Goal: Navigation & Orientation: Find specific page/section

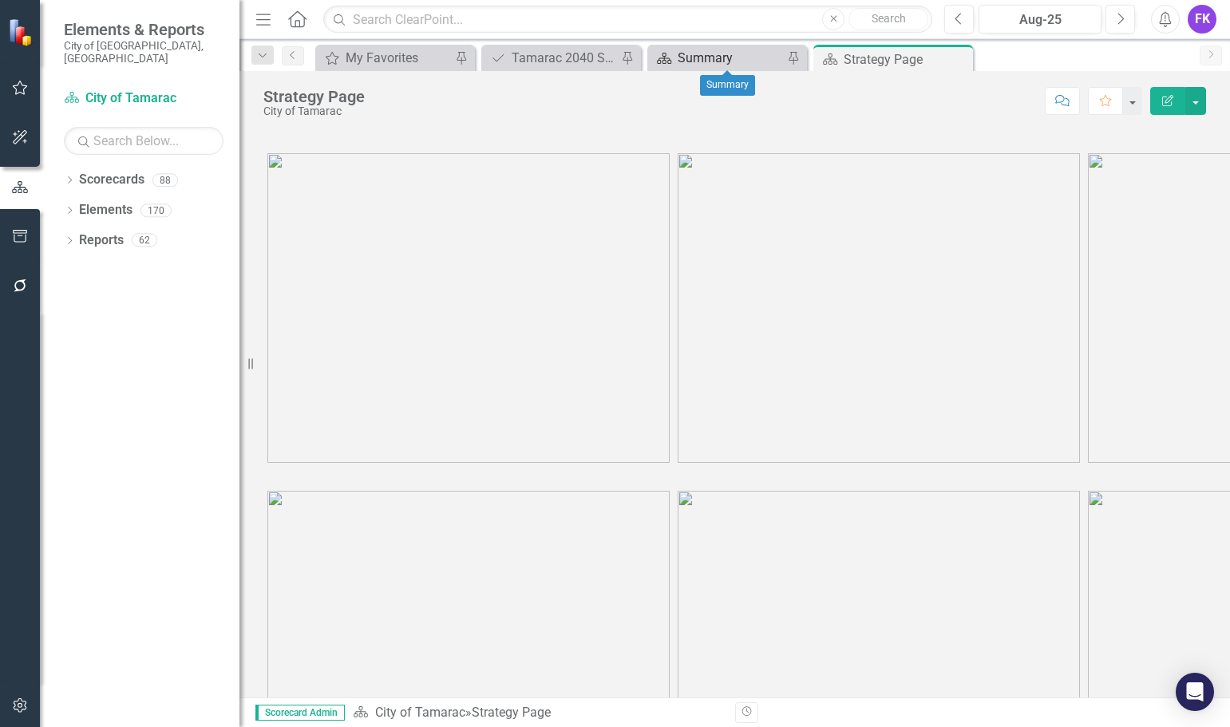
click at [727, 53] on div "Summary" at bounding box center [729, 58] width 105 height 20
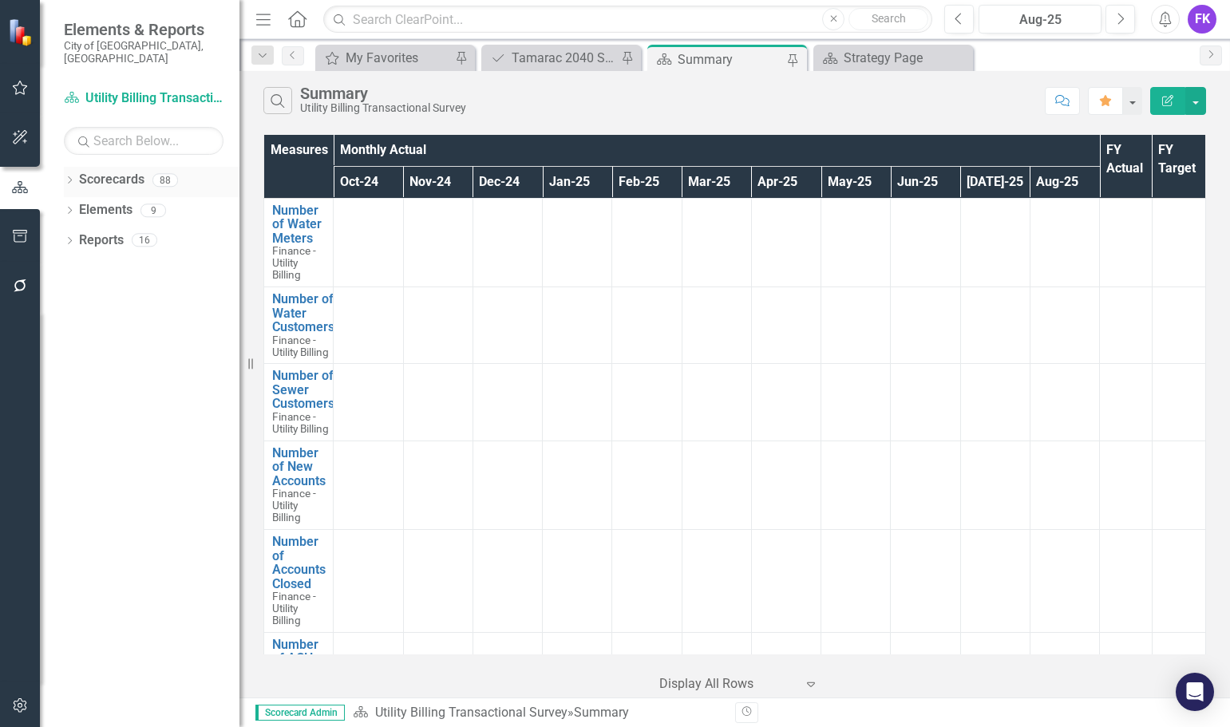
click at [98, 171] on link "Scorecards" at bounding box center [111, 180] width 65 height 18
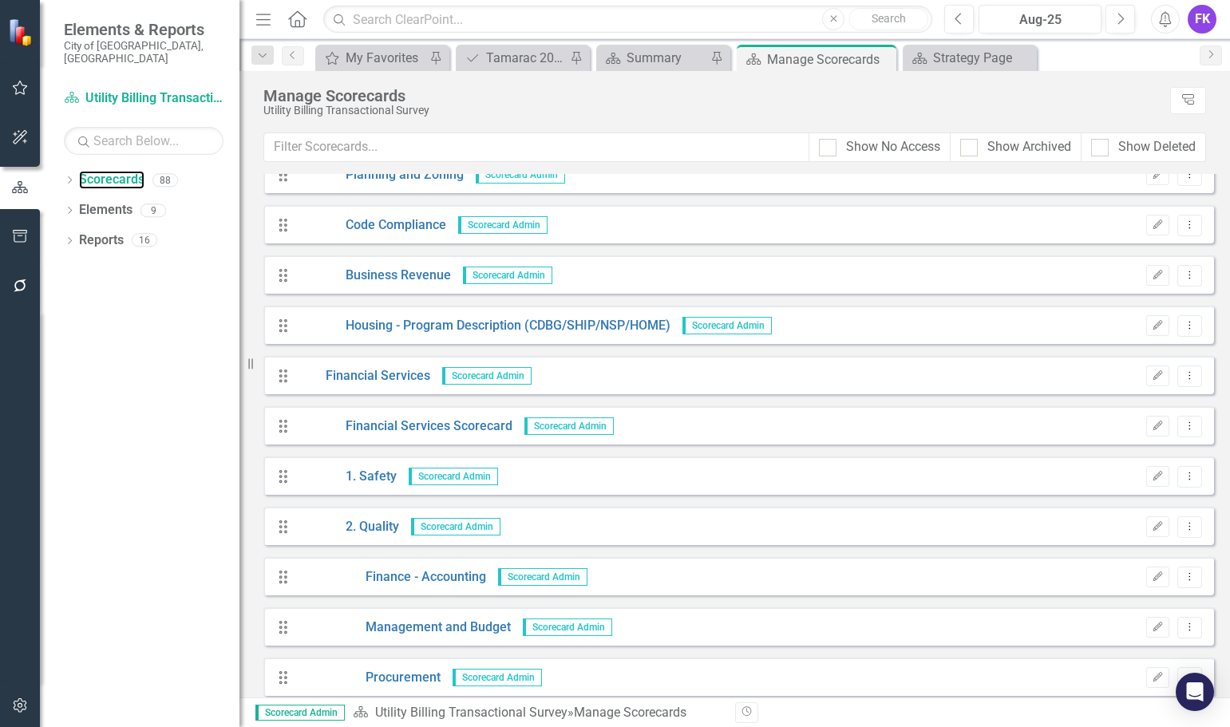
scroll to position [878, 0]
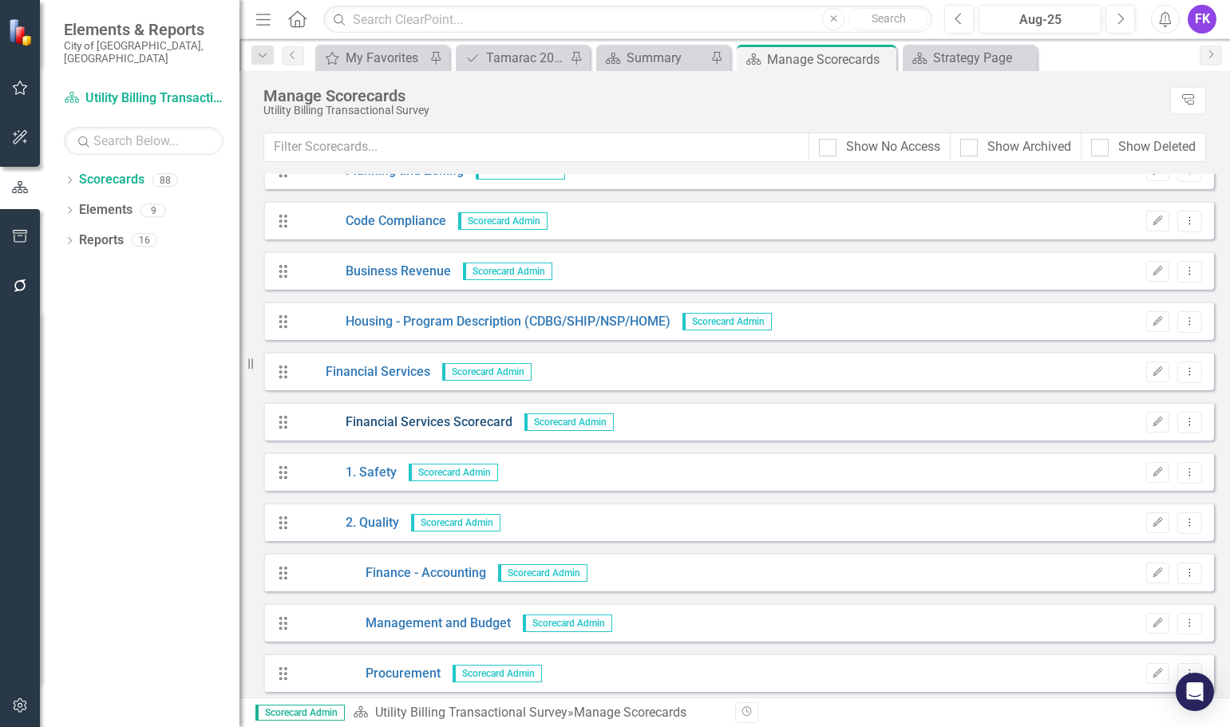
click at [408, 421] on link "Financial Services Scorecard" at bounding box center [405, 422] width 215 height 18
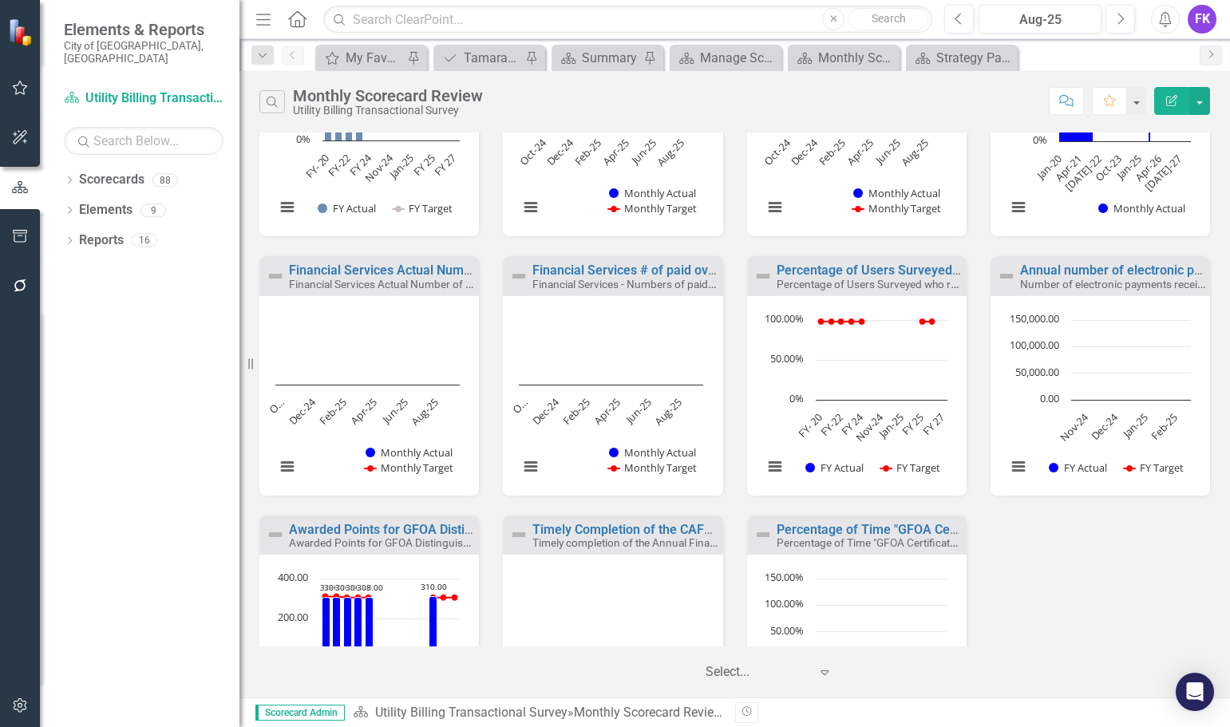
scroll to position [263, 0]
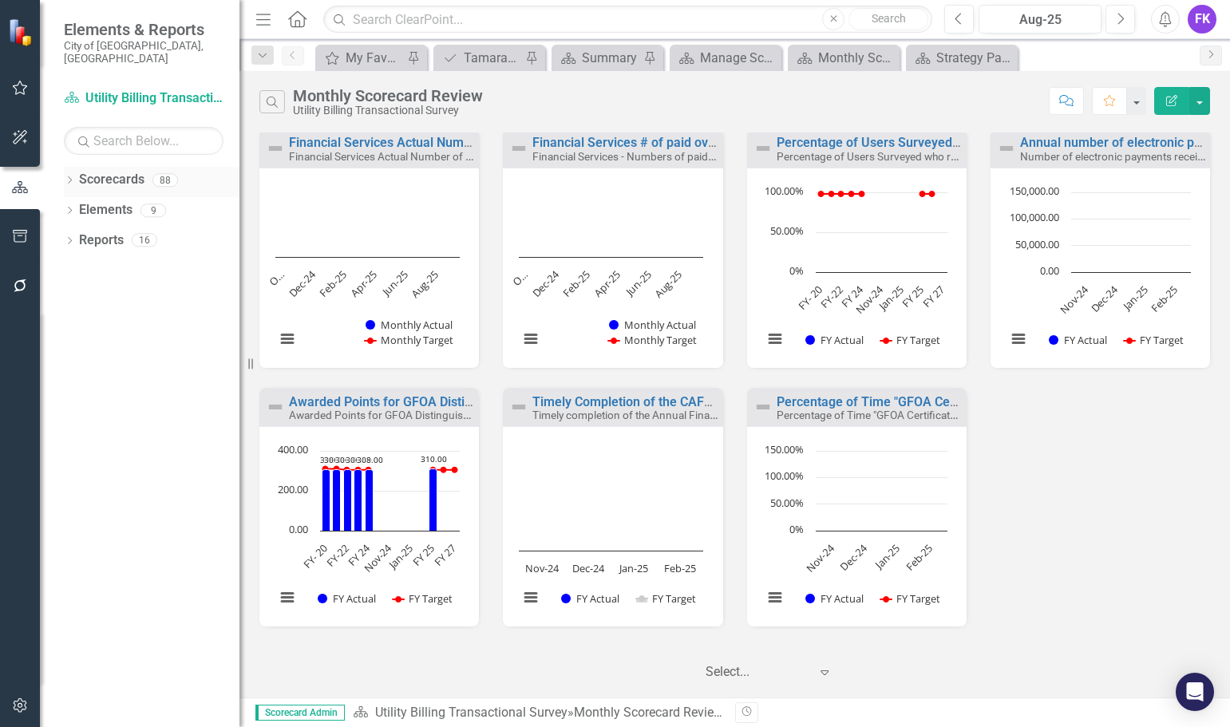
click at [68, 177] on icon "Dropdown" at bounding box center [69, 181] width 11 height 9
click at [76, 205] on icon "Dropdown" at bounding box center [78, 210] width 12 height 10
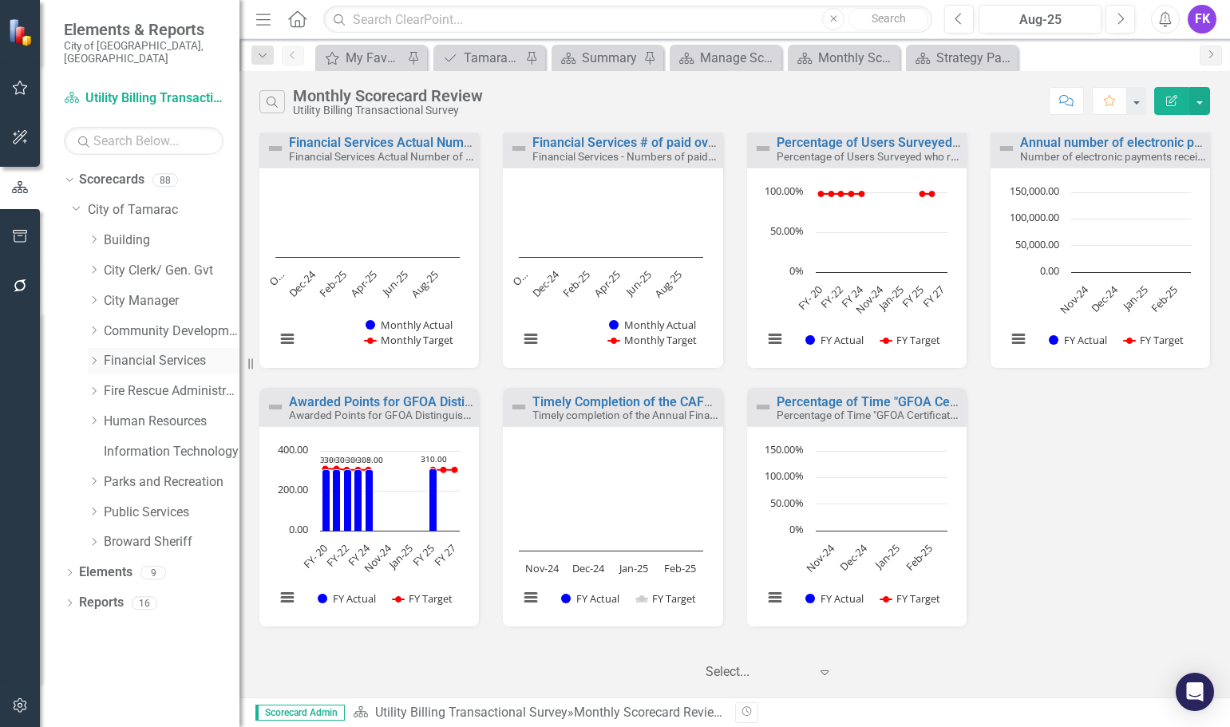
click at [93, 356] on icon "Dropdown" at bounding box center [94, 361] width 12 height 10
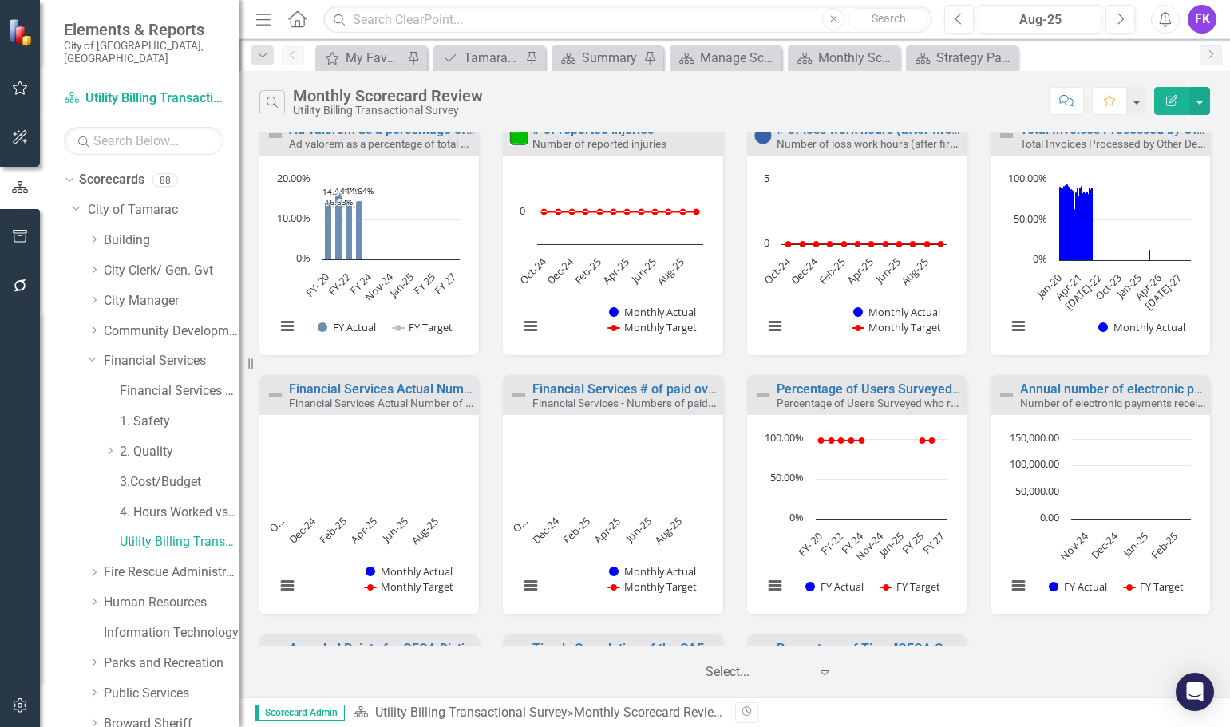
scroll to position [0, 0]
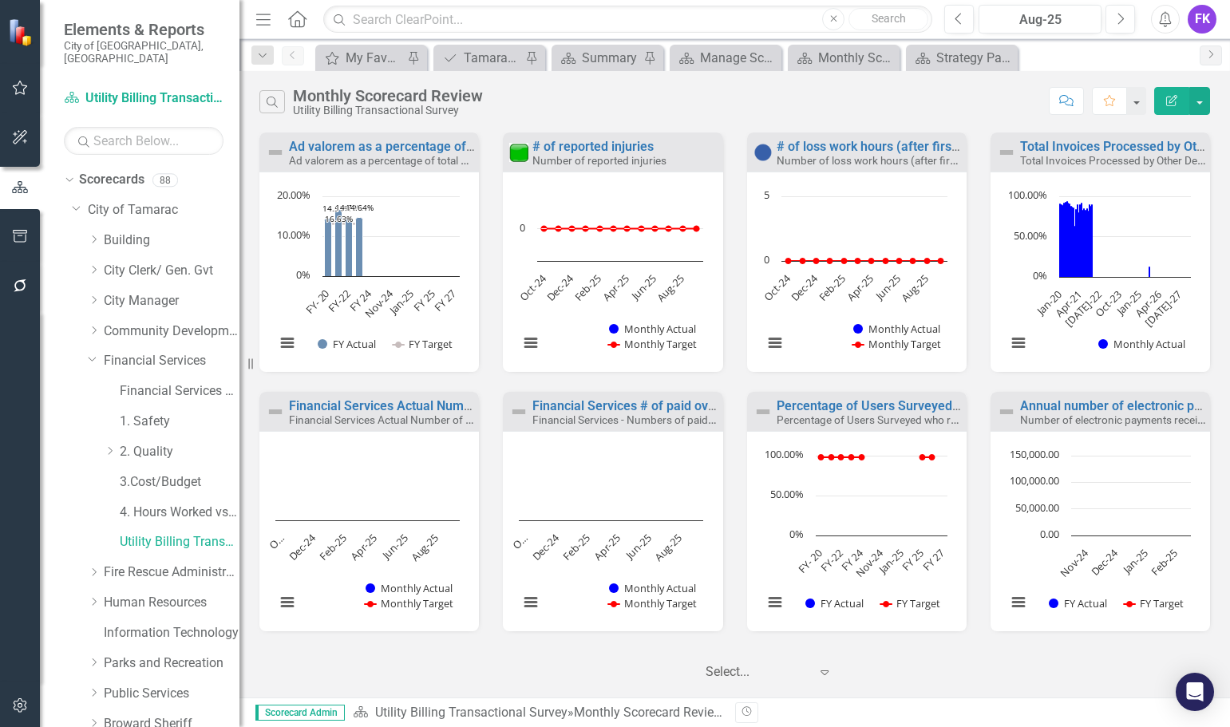
click at [607, 71] on div "Search Monthly Scorecard Review Utility Billing Transactional Survey Comment Fa…" at bounding box center [734, 384] width 990 height 626
click at [610, 57] on div "Summary" at bounding box center [610, 58] width 57 height 20
